Goal: Task Accomplishment & Management: Manage account settings

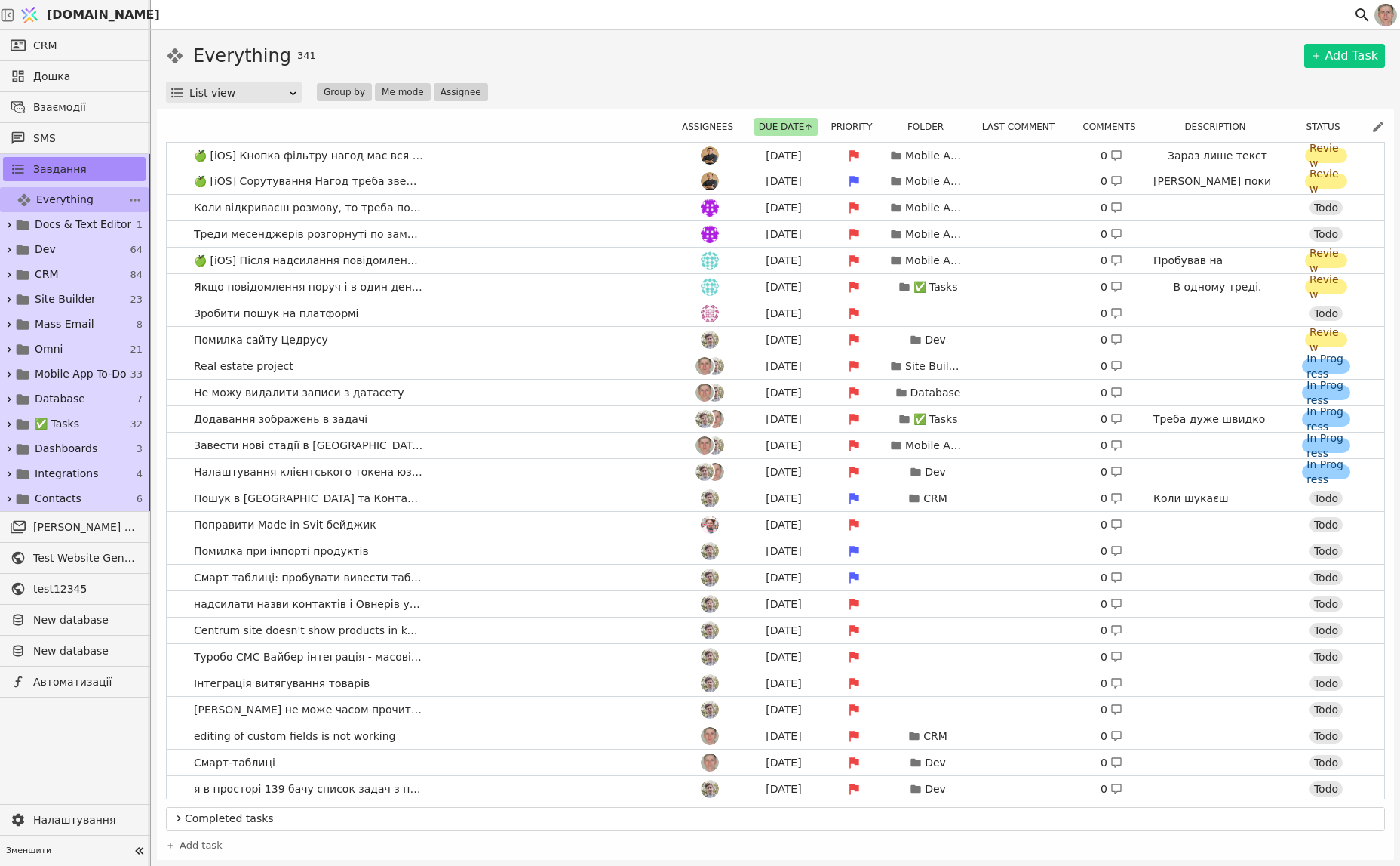
click at [61, 190] on link "Everything 341" at bounding box center [74, 200] width 149 height 25
click at [454, 85] on button "Assignee" at bounding box center [460, 91] width 54 height 18
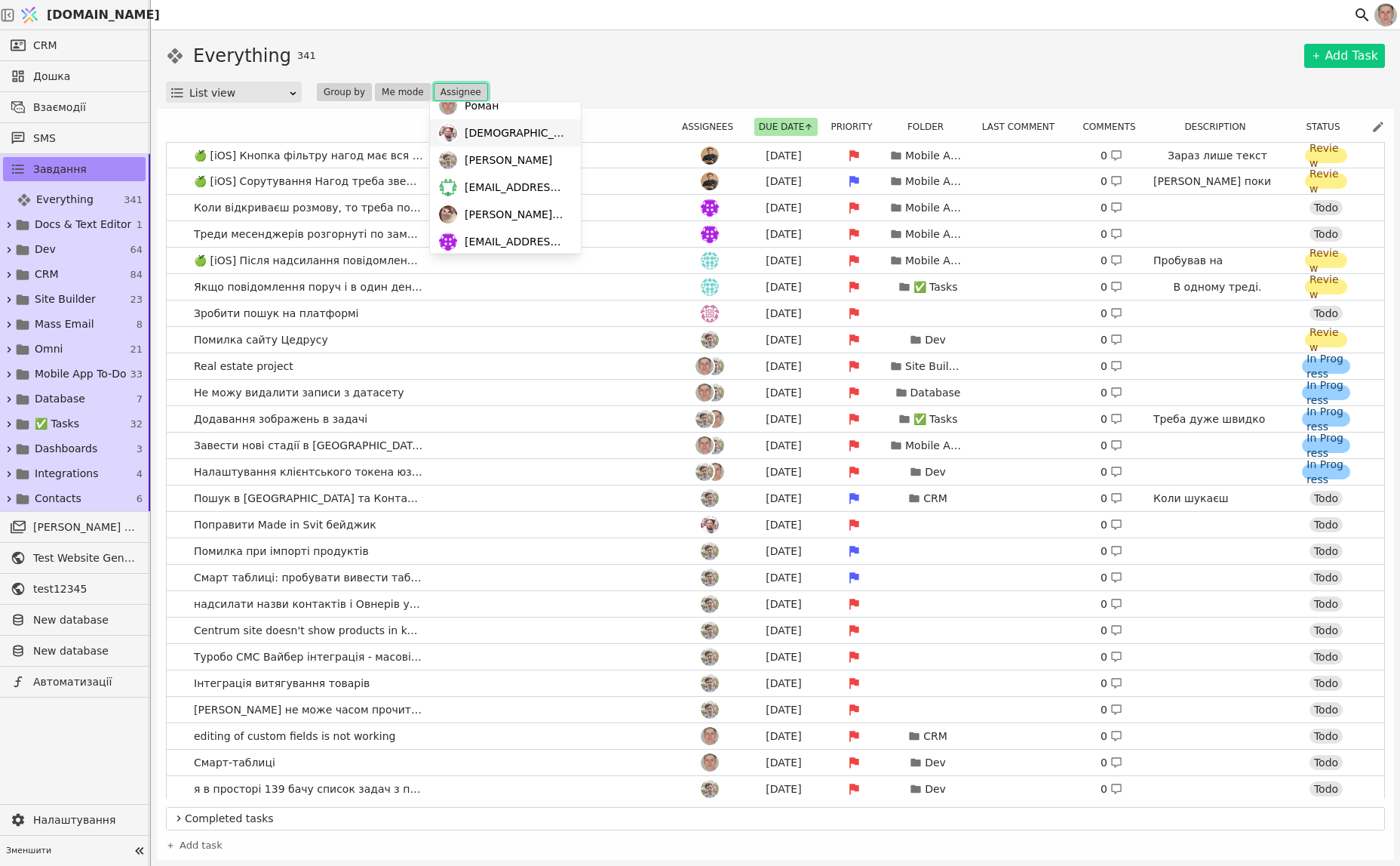
scroll to position [130, 0]
click at [506, 213] on span "Oleksandr" at bounding box center [492, 208] width 54 height 16
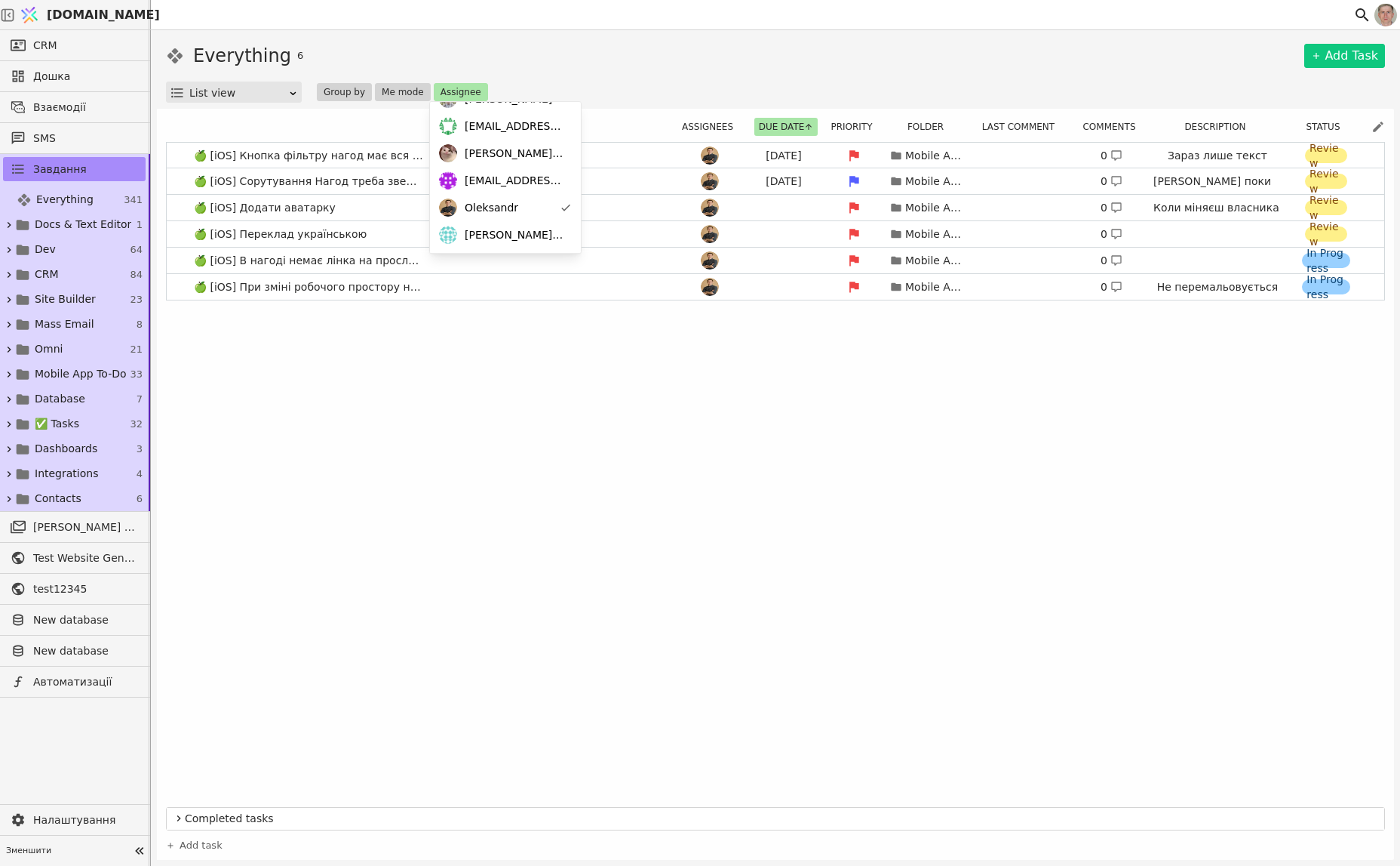
click at [733, 68] on div "Everything 6 Add Task" at bounding box center [775, 56] width 1219 height 28
click at [453, 229] on link "🍏 [iOS] Переклад українською Mobile App To-Do 0 Review" at bounding box center [775, 234] width 1217 height 26
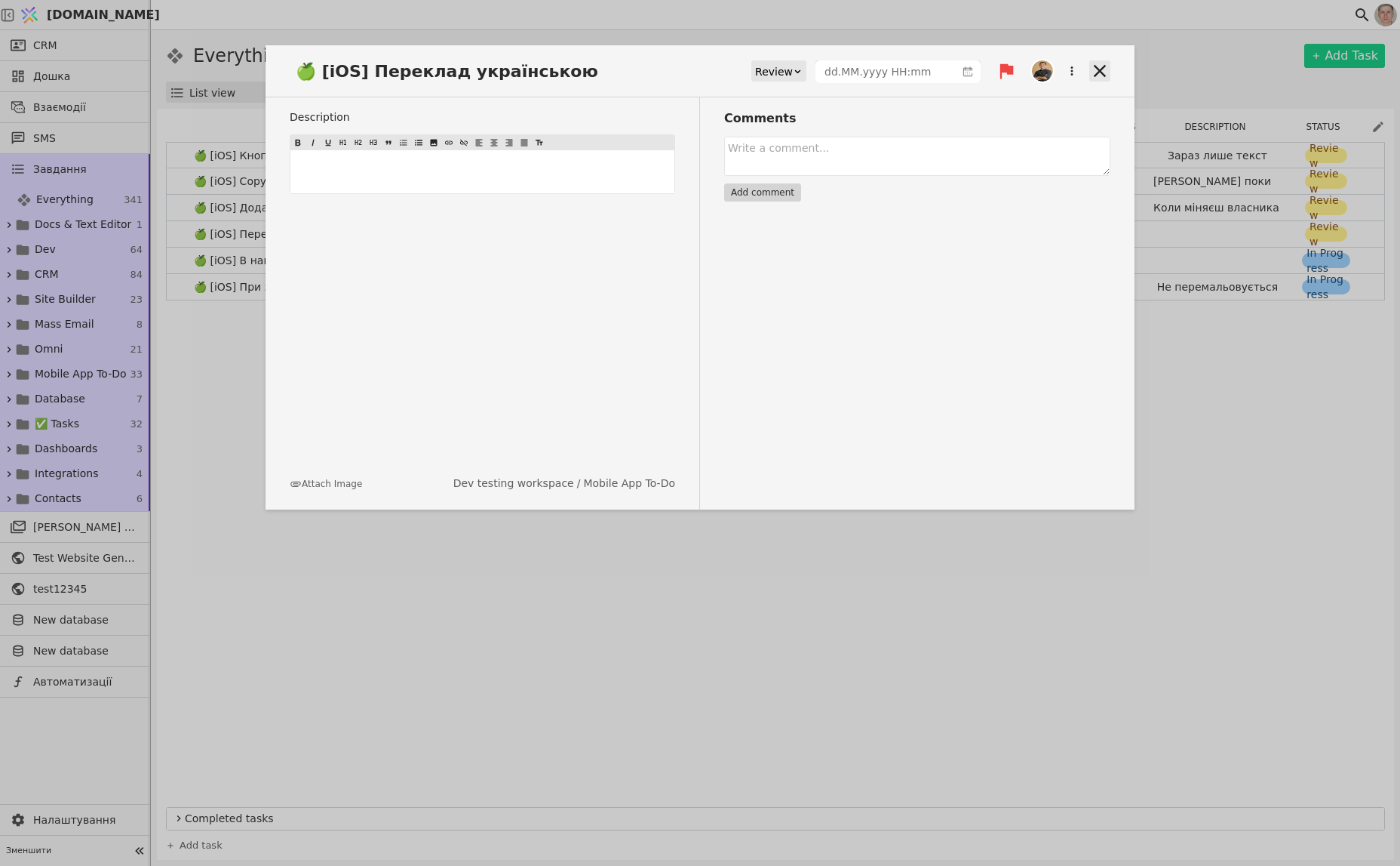
click at [1103, 69] on icon at bounding box center [1099, 71] width 21 height 21
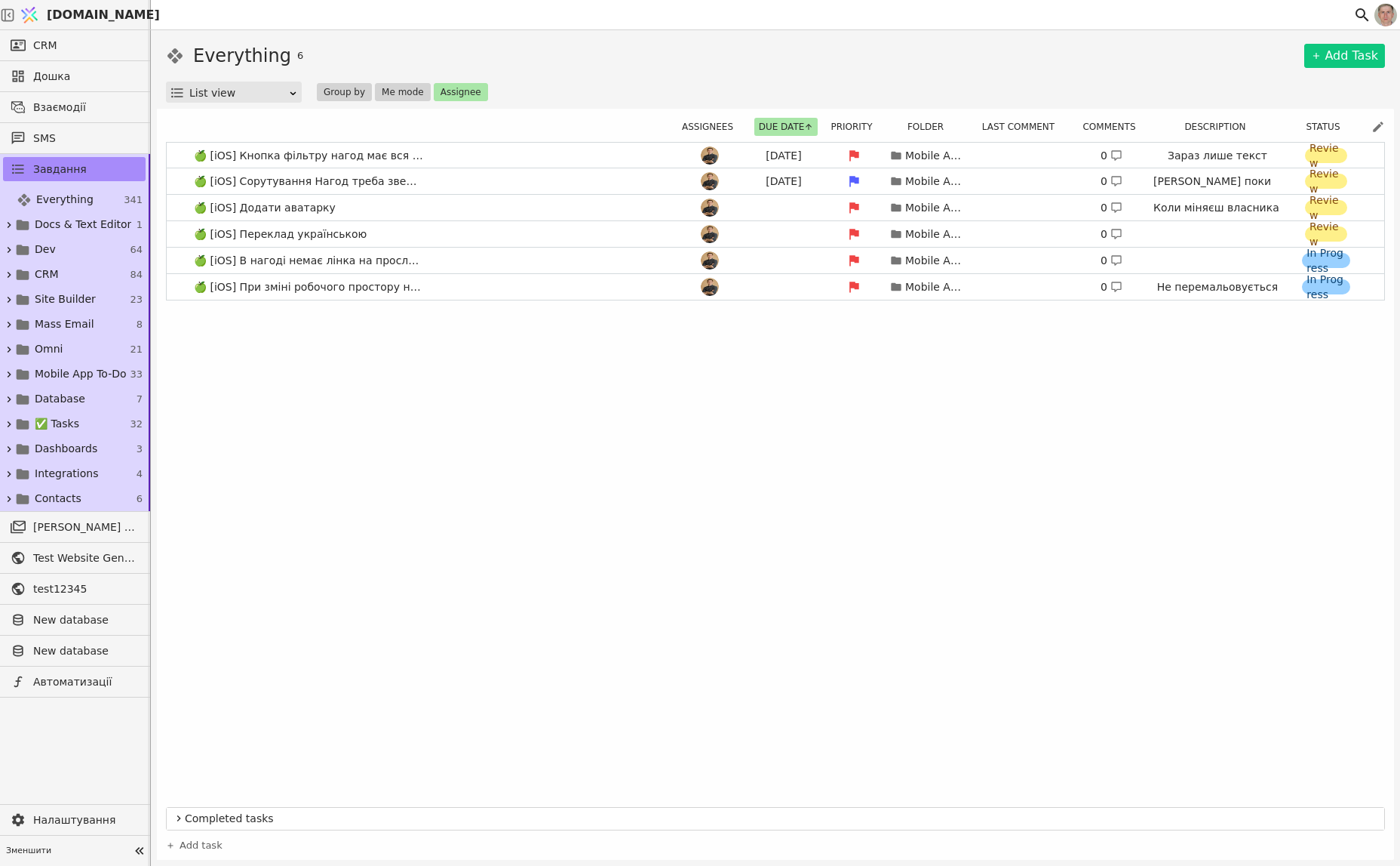
click at [179, 394] on icon at bounding box center [179, 818] width 12 height 18
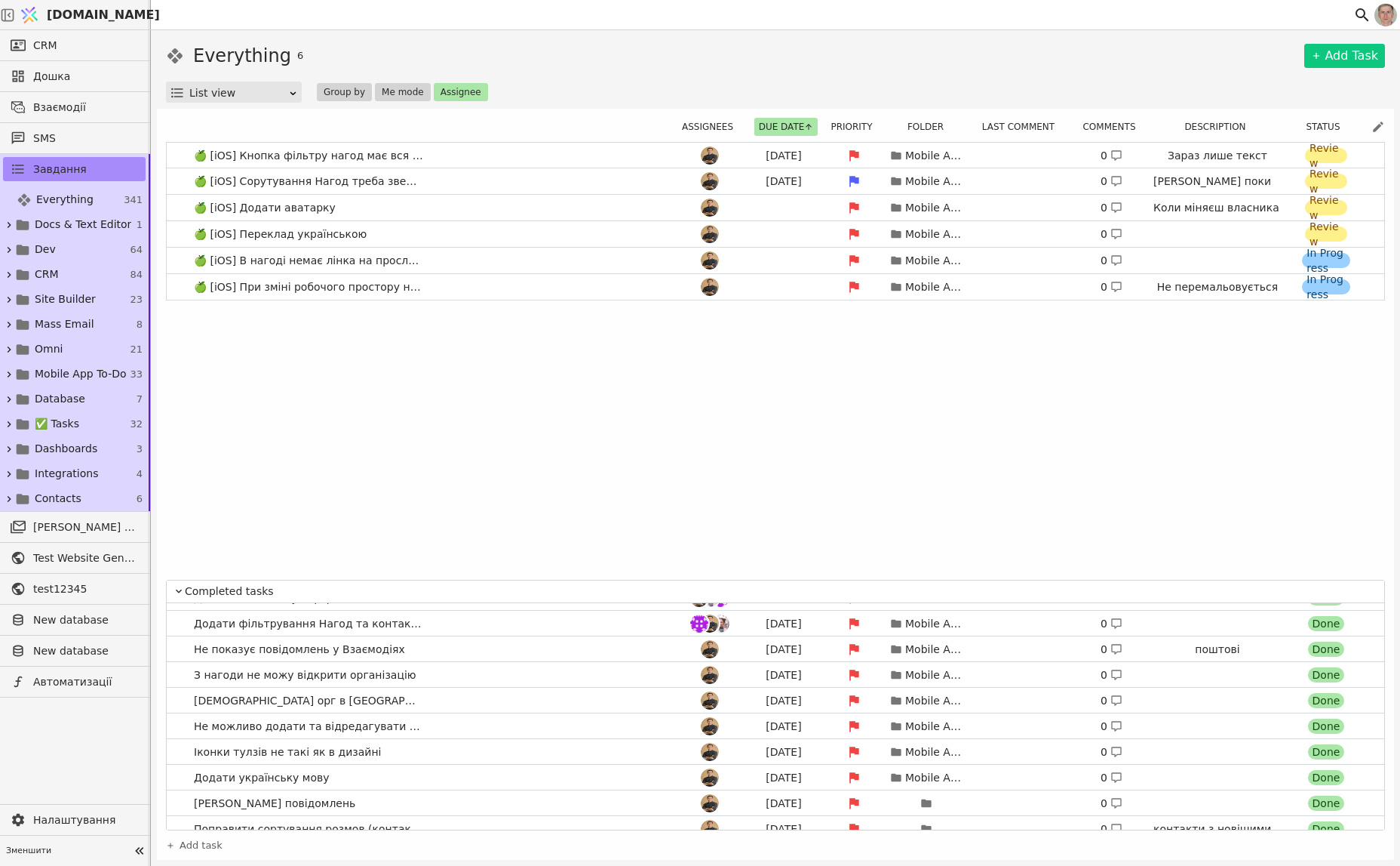
scroll to position [338, 0]
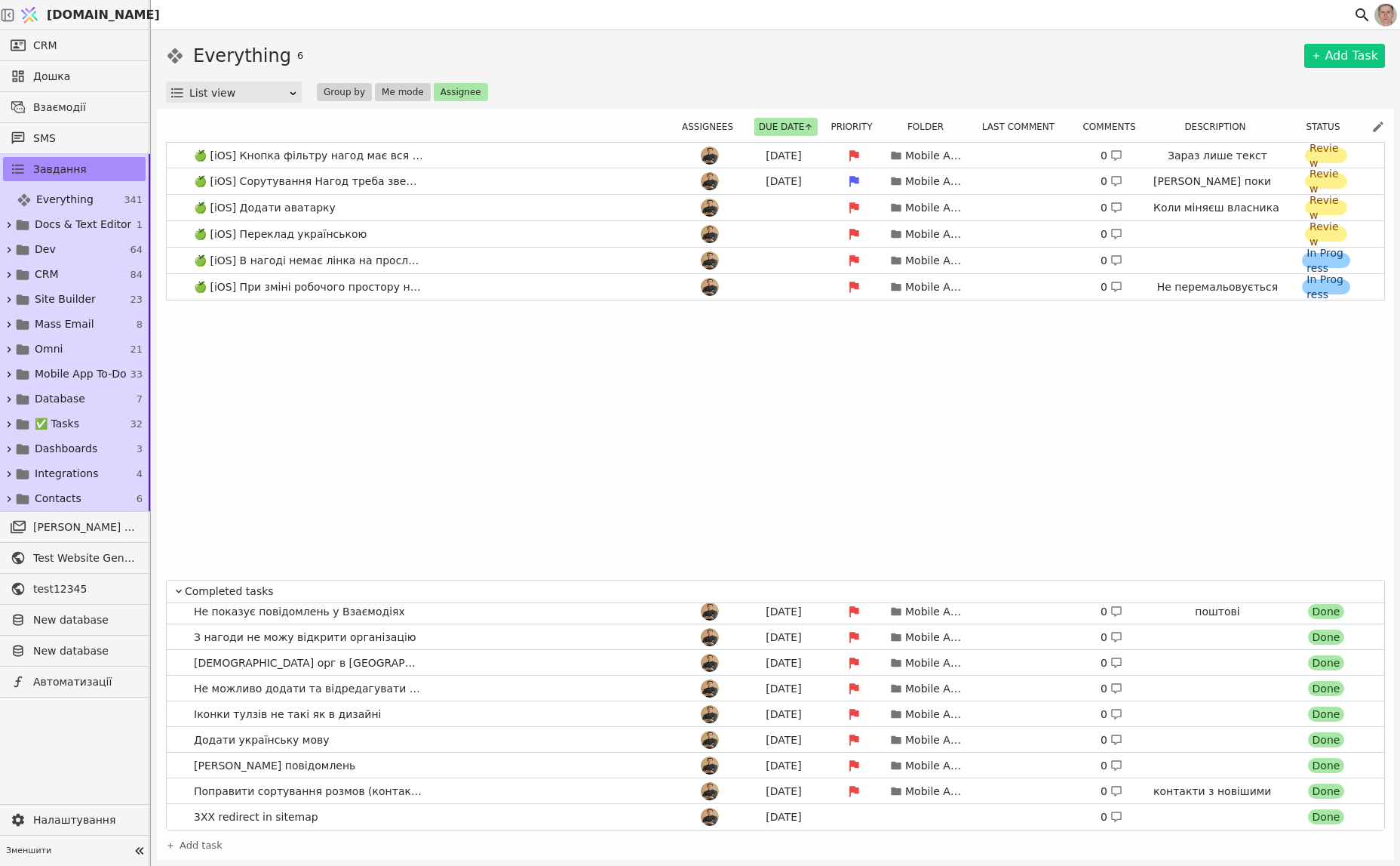
click at [182, 394] on icon at bounding box center [179, 590] width 12 height 18
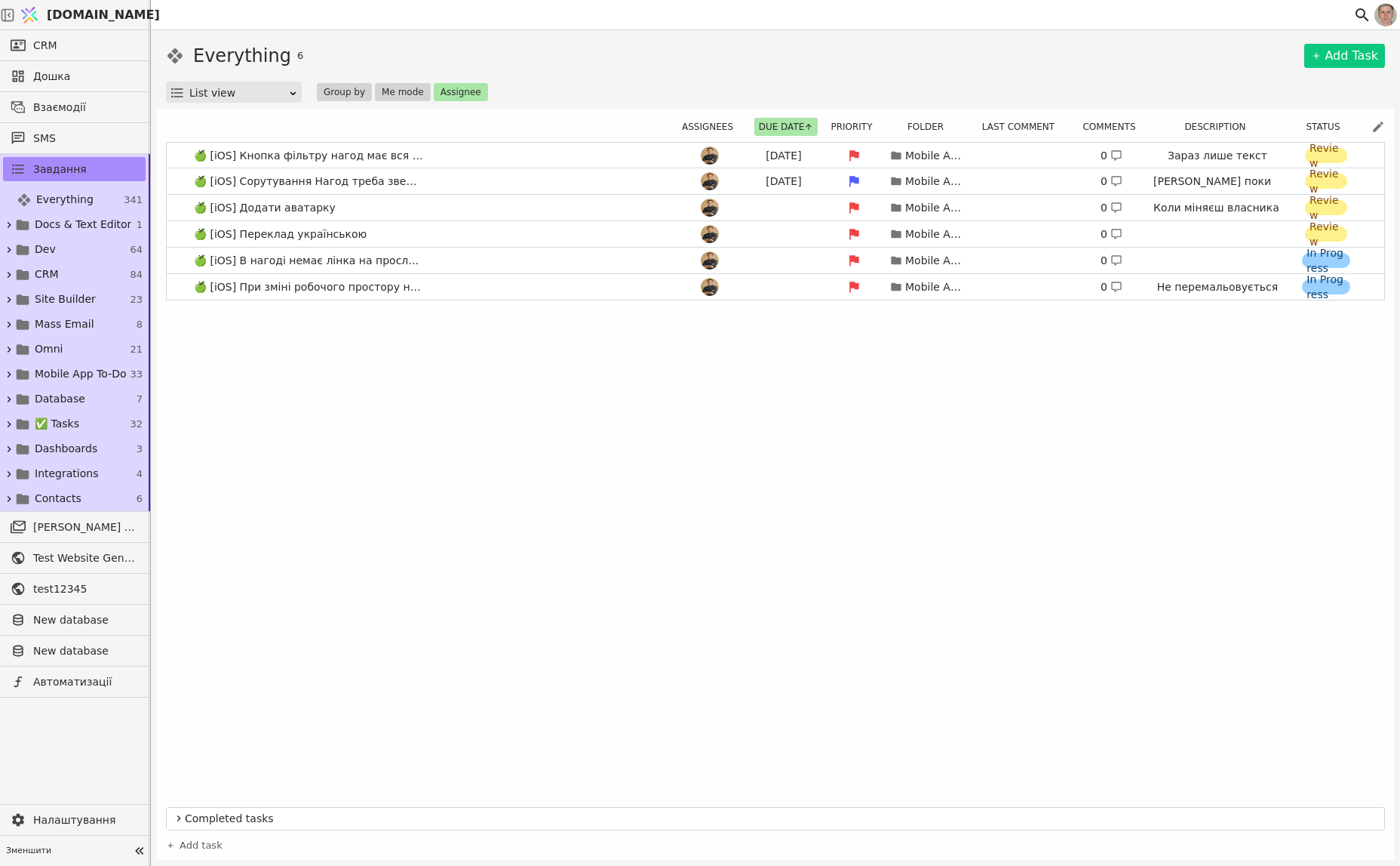
click at [306, 394] on div "🍏 [iOS] Кнопка фільтру нагод має вся спрацьовувати Aug 18 Mobile App To-Do 0 За…" at bounding box center [775, 470] width 1219 height 657
click at [503, 394] on div "🍏 [iOS] Кнопка фільтру нагод має вся спрацьовувати Aug 18 Mobile App To-Do 0 За…" at bounding box center [775, 470] width 1219 height 657
click at [513, 394] on div "🍏 [iOS] Кнопка фільтру нагод має вся спрацьовувати Aug 18 Mobile App To-Do 0 За…" at bounding box center [775, 470] width 1219 height 657
